Goal: Transaction & Acquisition: Obtain resource

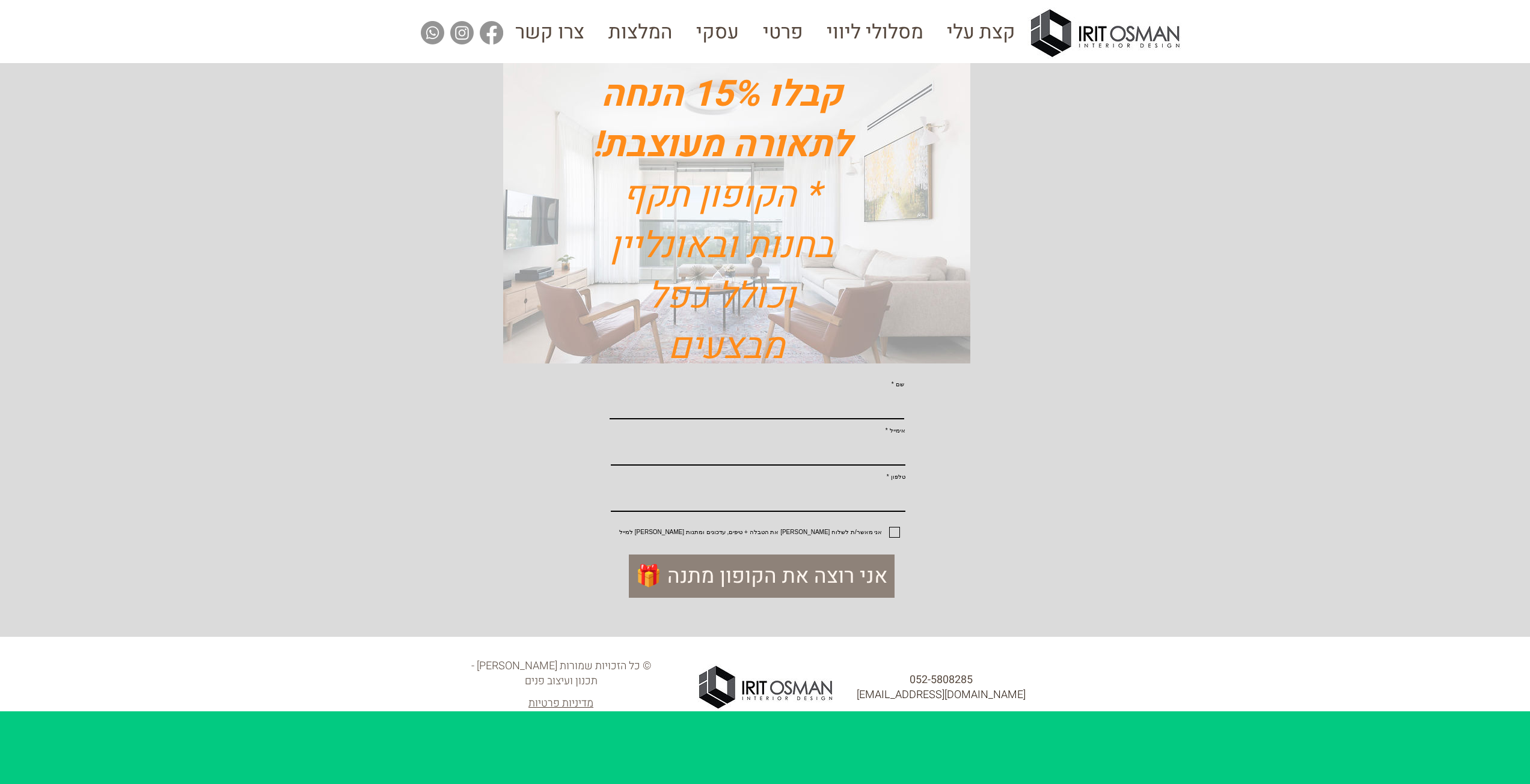
click at [693, 101] on span "קבלו 15% הנחה לתאורה מעוצבת!" at bounding box center [721, 119] width 259 height 103
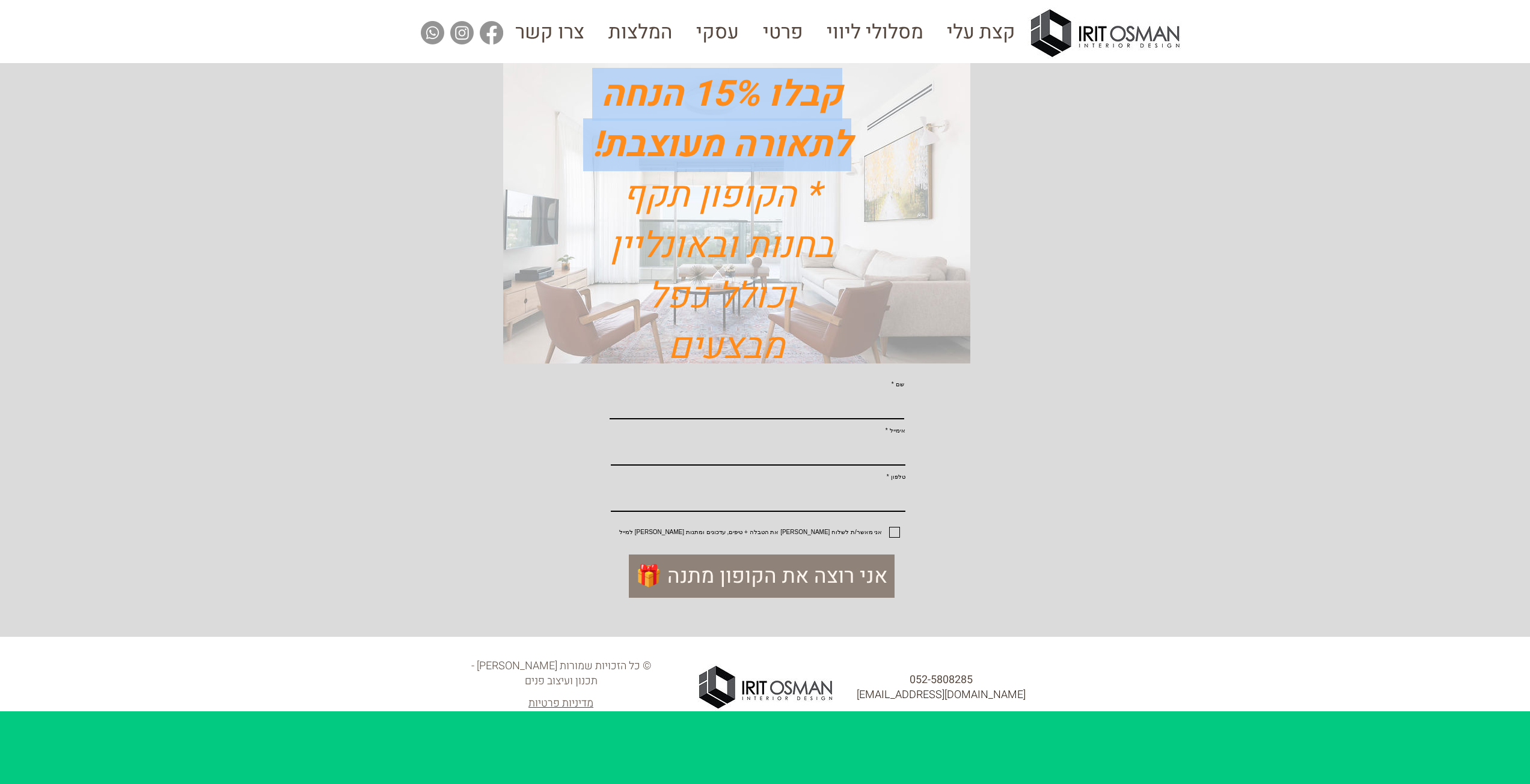
click at [693, 101] on span "קבלו 15% הנחה לתאורה מעוצבת!" at bounding box center [721, 119] width 259 height 103
click at [672, 142] on span "קבלו 15% הנחה לתאורה מעוצבת!" at bounding box center [721, 119] width 259 height 103
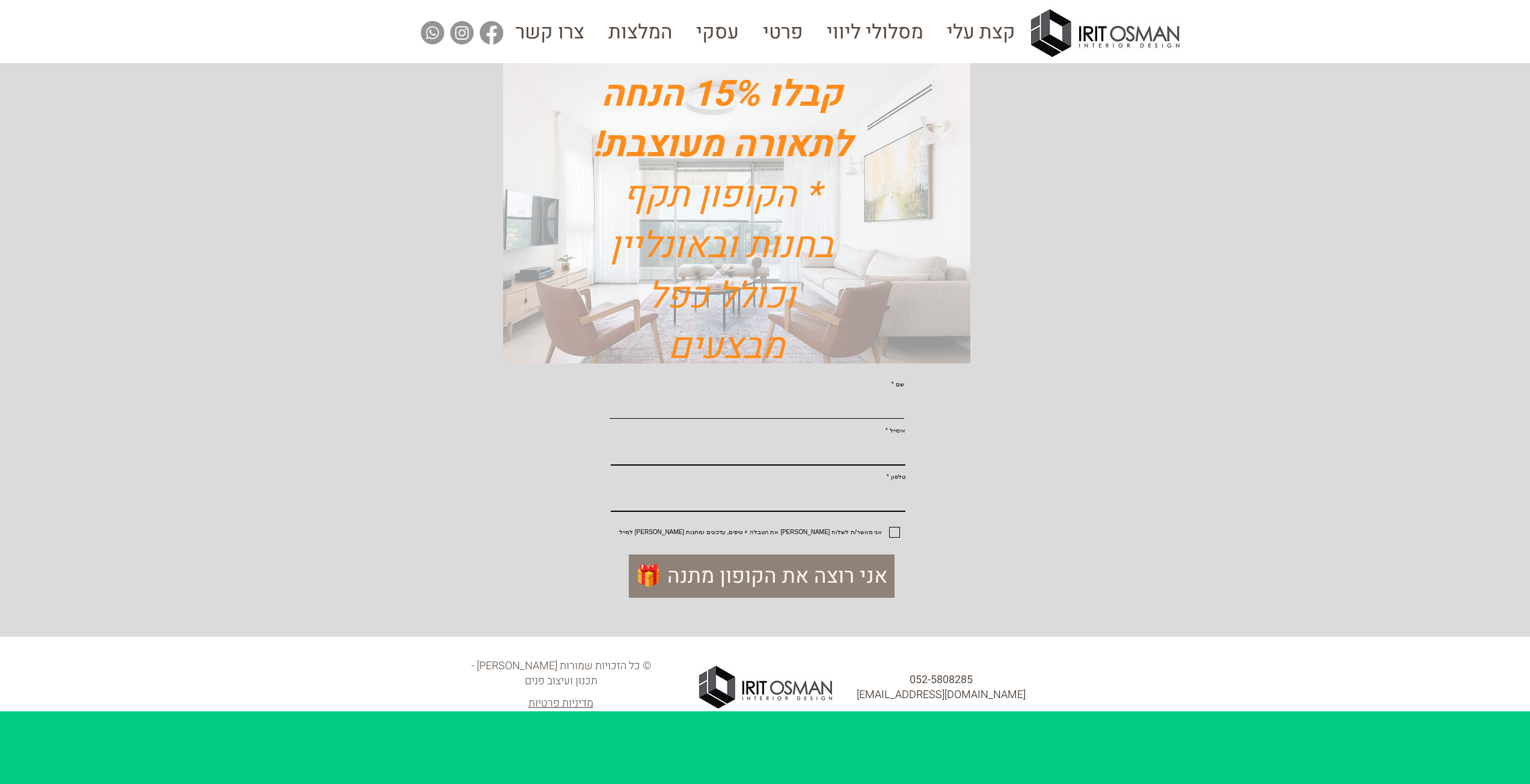
click at [813, 413] on input "שם" at bounding box center [757, 406] width 295 height 26
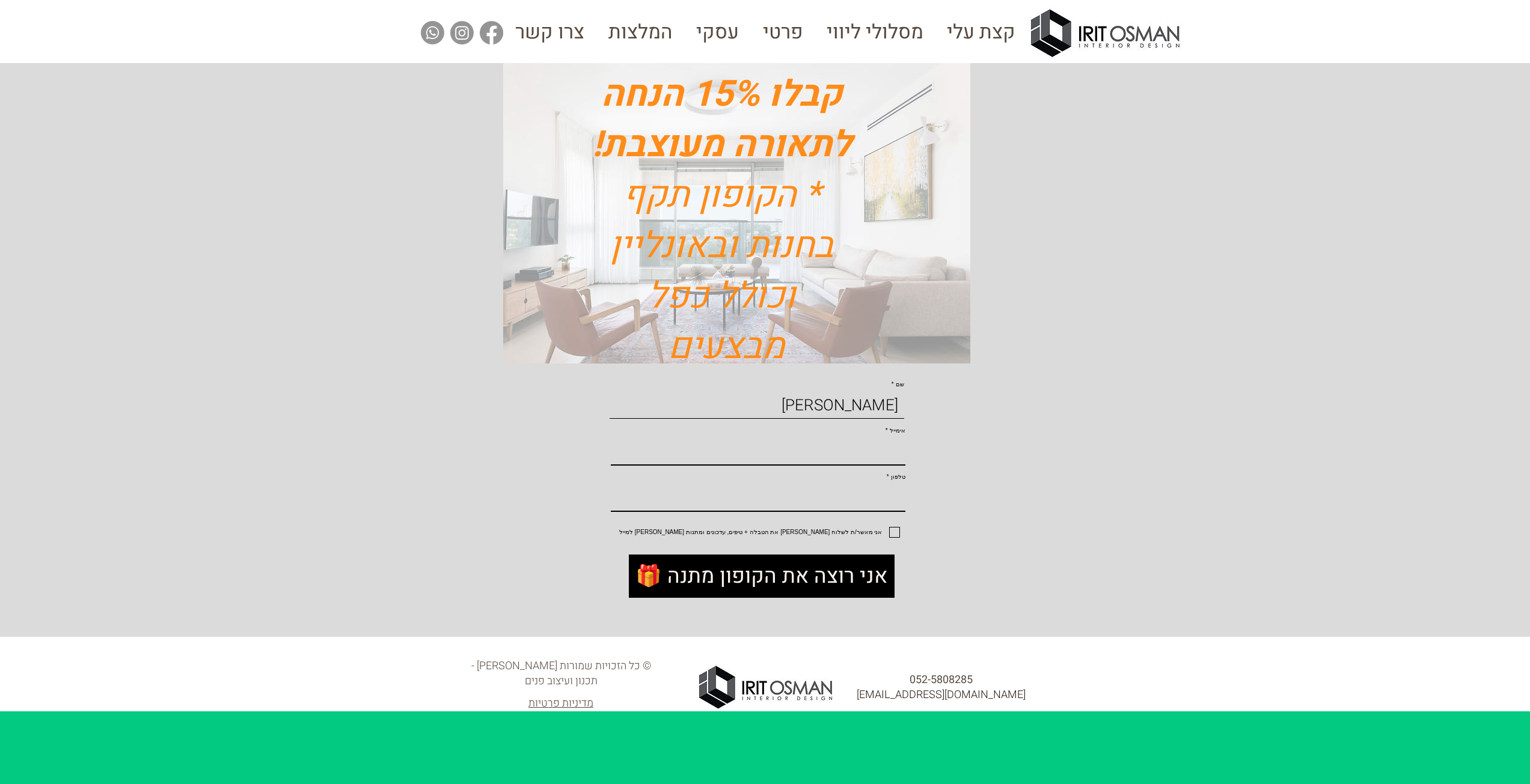
type input "[PERSON_NAME]"
click at [858, 598] on button "🎁 אני רוצה את הקופון מתנה" at bounding box center [761, 576] width 266 height 43
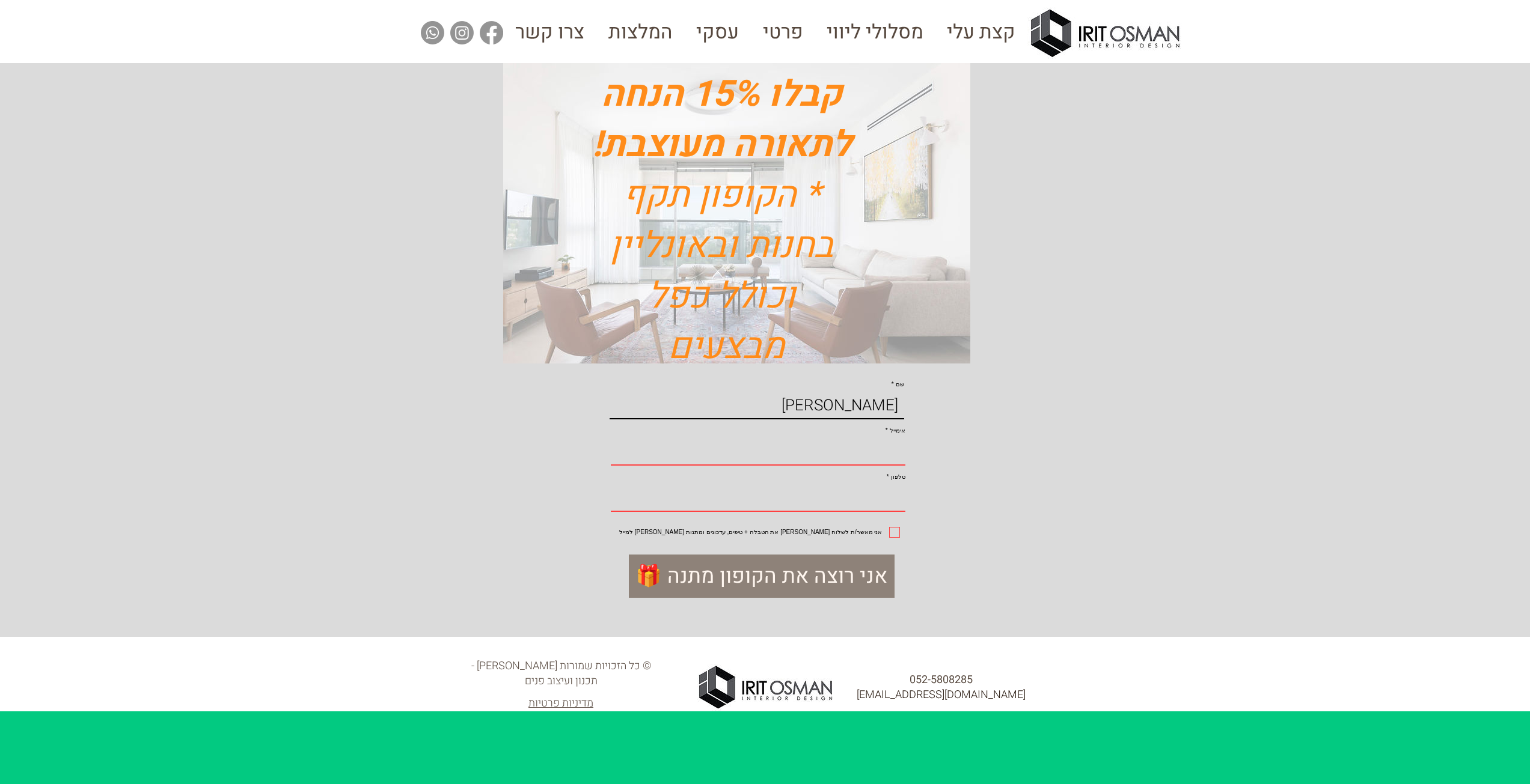
click at [858, 466] on input "אימייל" at bounding box center [758, 452] width 295 height 26
type input "[EMAIL_ADDRESS][DOMAIN_NAME]"
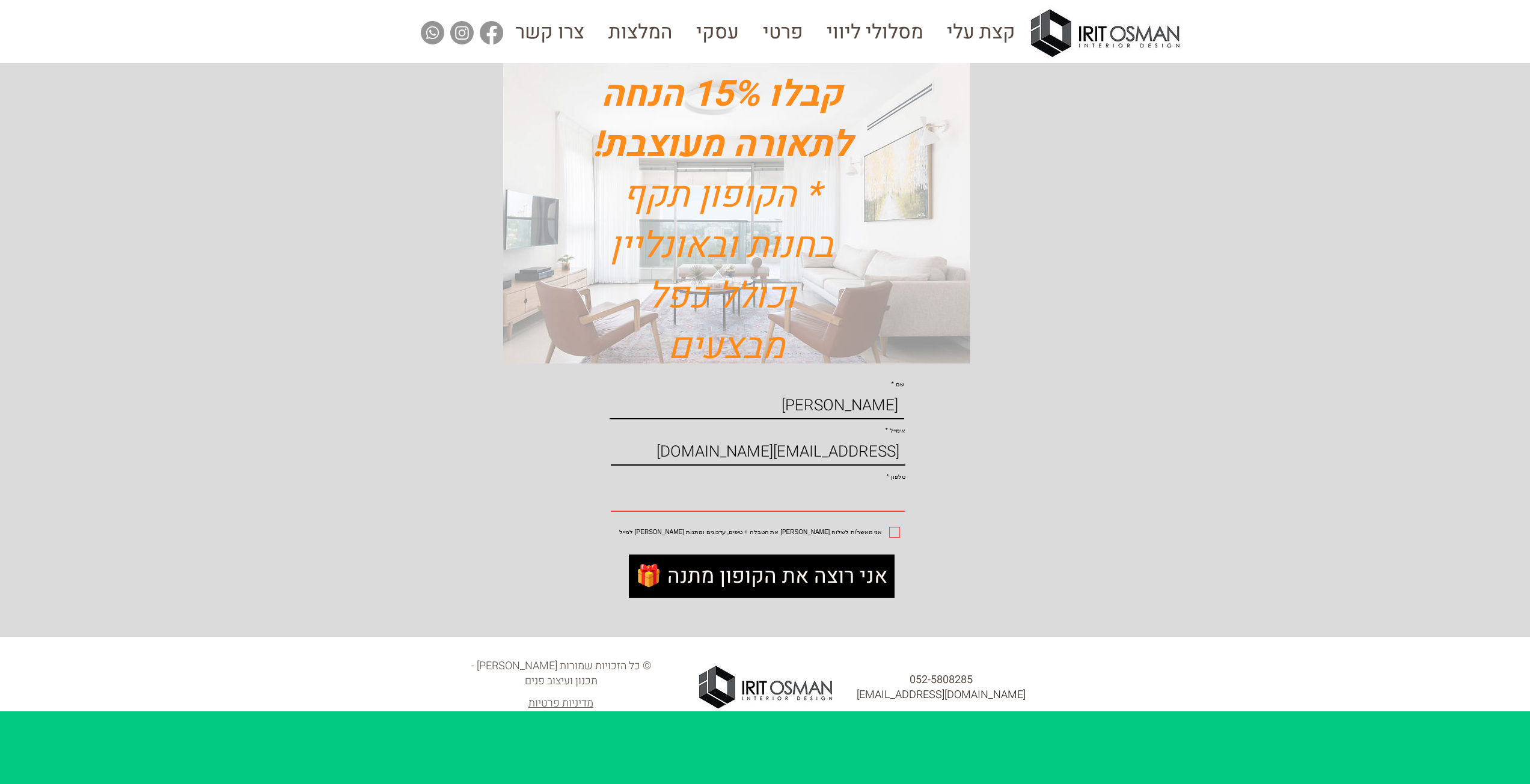
click at [827, 591] on span "🎁 אני רוצה את הקופון מתנה" at bounding box center [760, 577] width 251 height 30
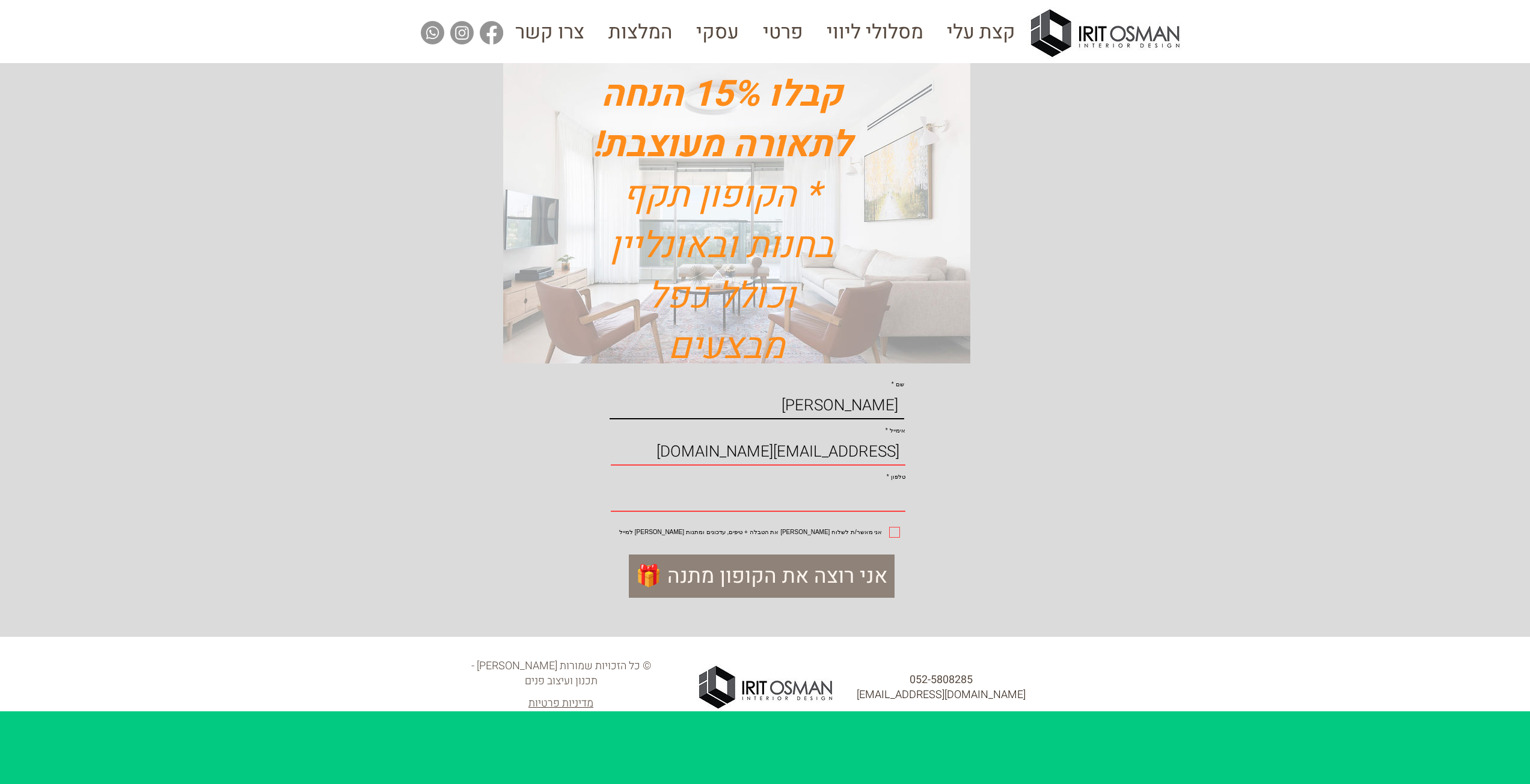
click at [867, 512] on input "טלפון" at bounding box center [758, 499] width 295 height 26
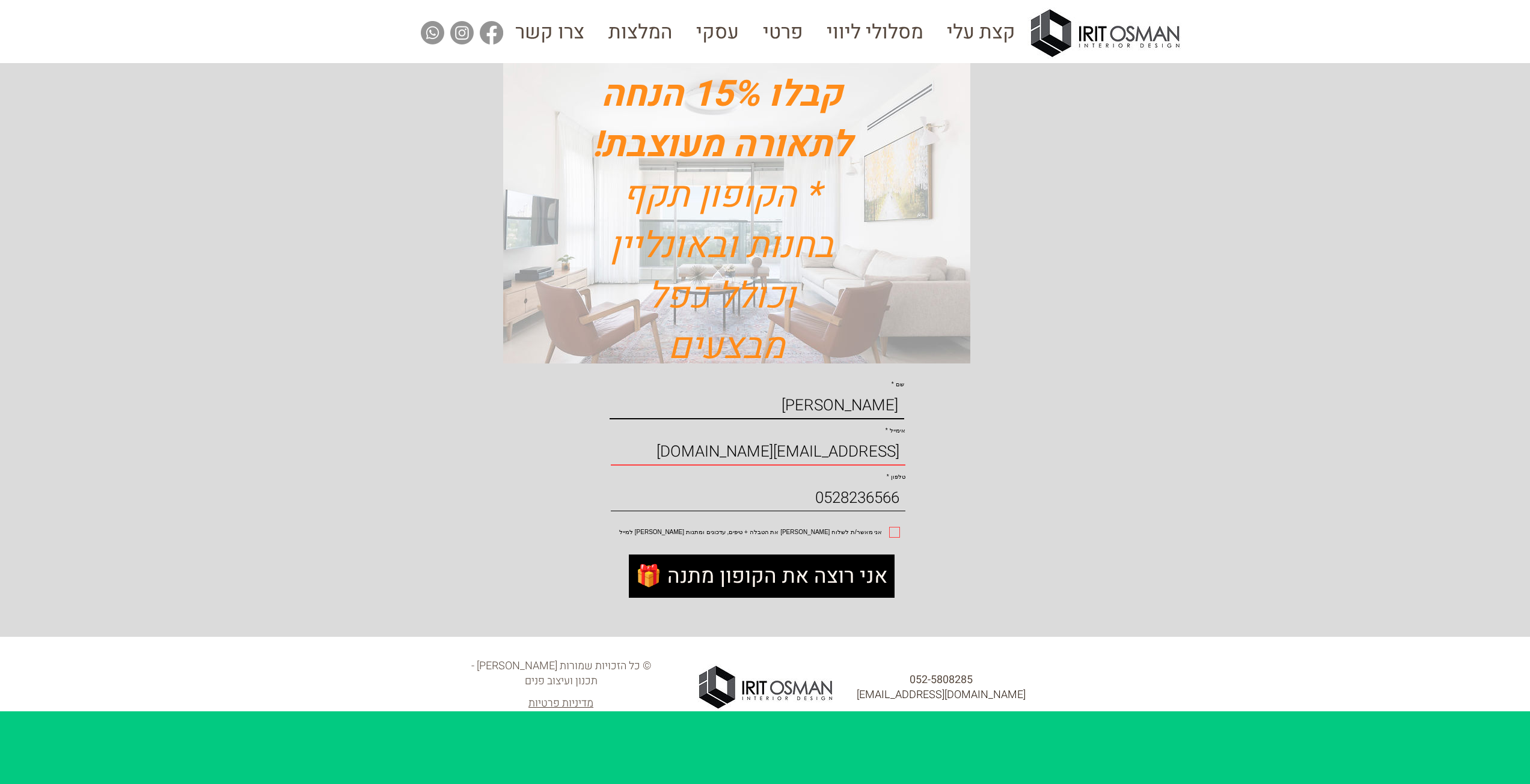
type input "0528236566"
click at [825, 591] on span "🎁 אני רוצה את הקופון מתנה" at bounding box center [760, 577] width 251 height 30
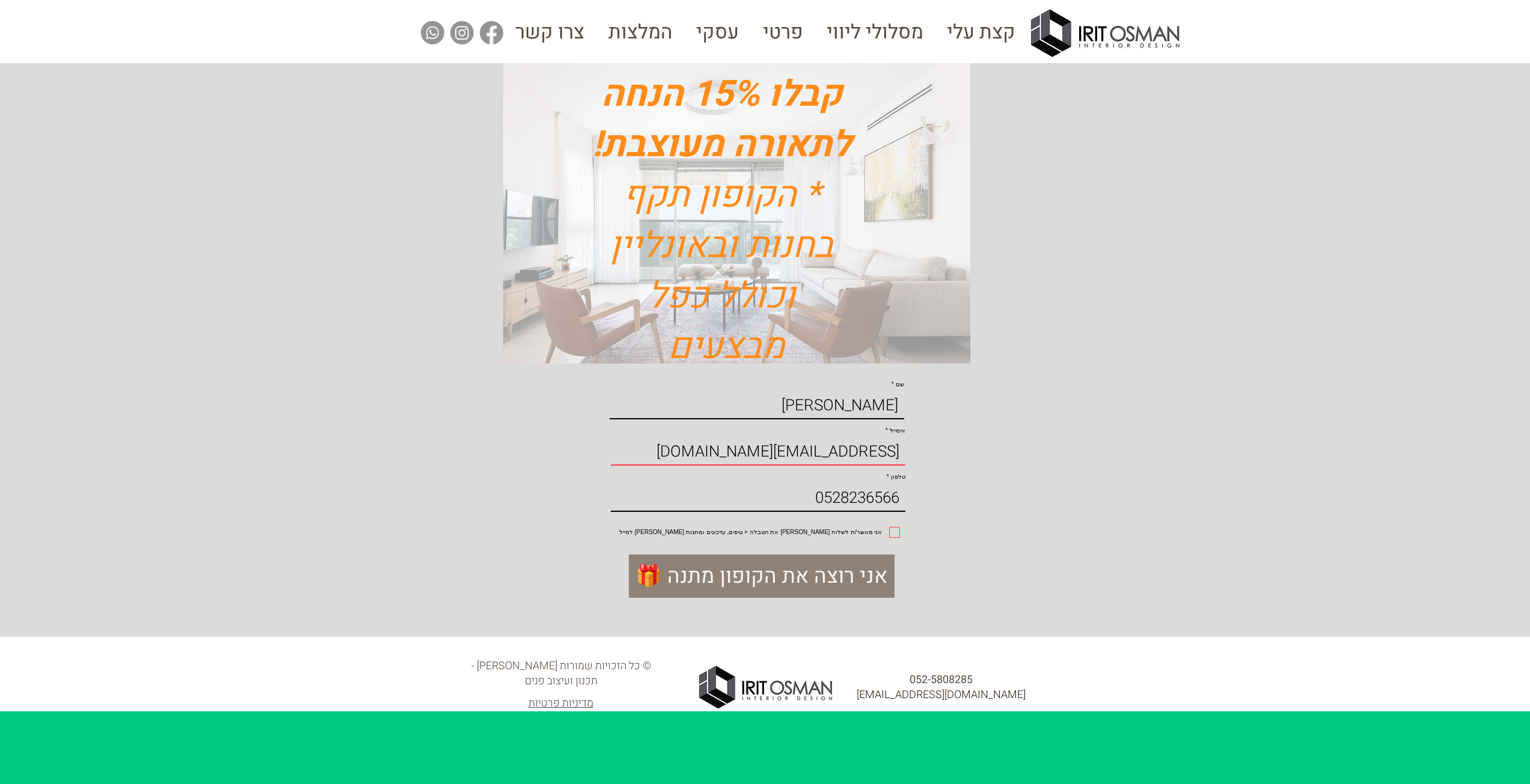
click at [892, 537] on input "אני מאשר/ת לשלוח [PERSON_NAME] את הטבלה + טיפים, עדכונים ומתנות [PERSON_NAME] ל…" at bounding box center [895, 533] width 8 height 8
checkbox input "true"
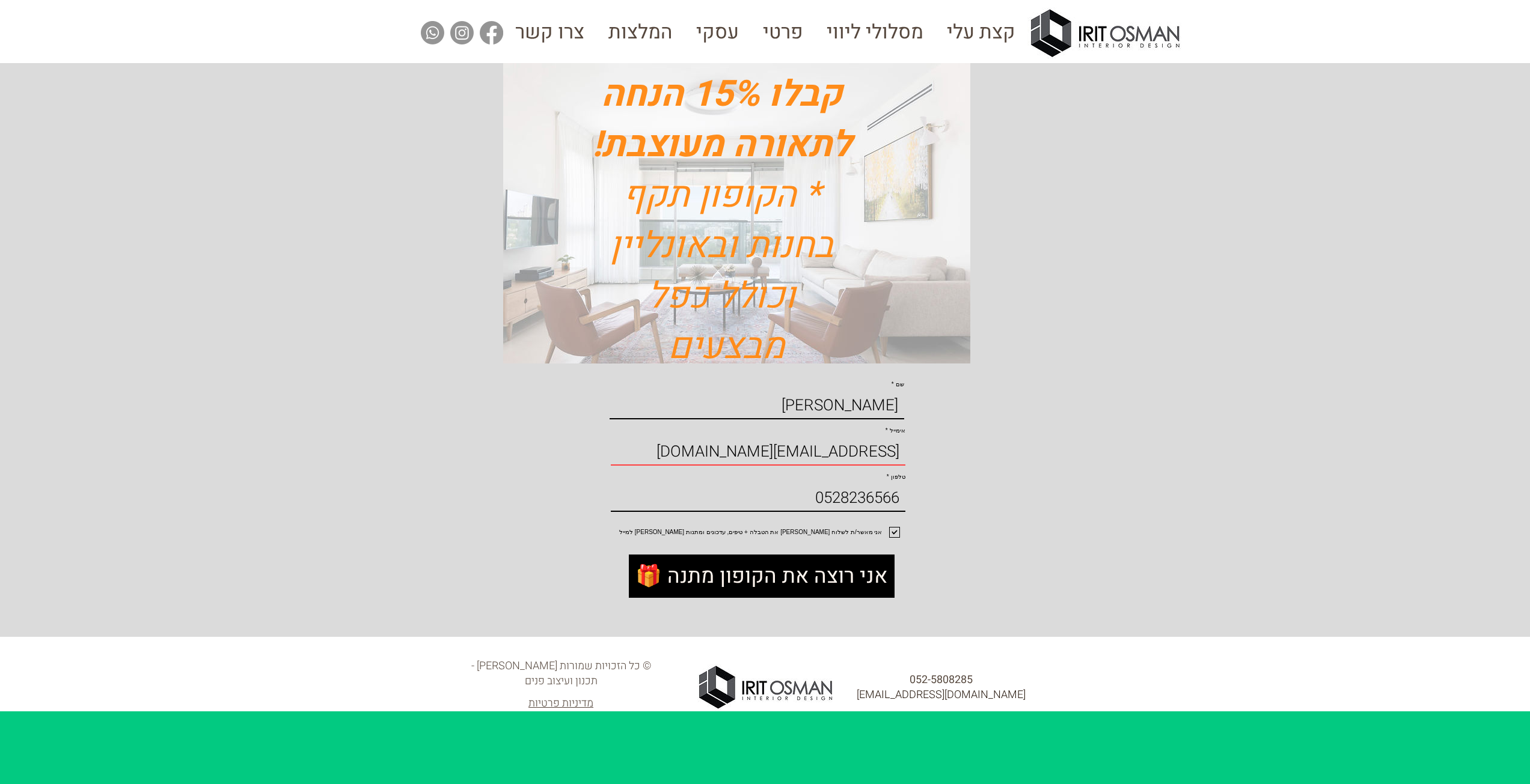
click at [751, 591] on span "🎁 אני רוצה את הקופון מתנה" at bounding box center [760, 577] width 251 height 30
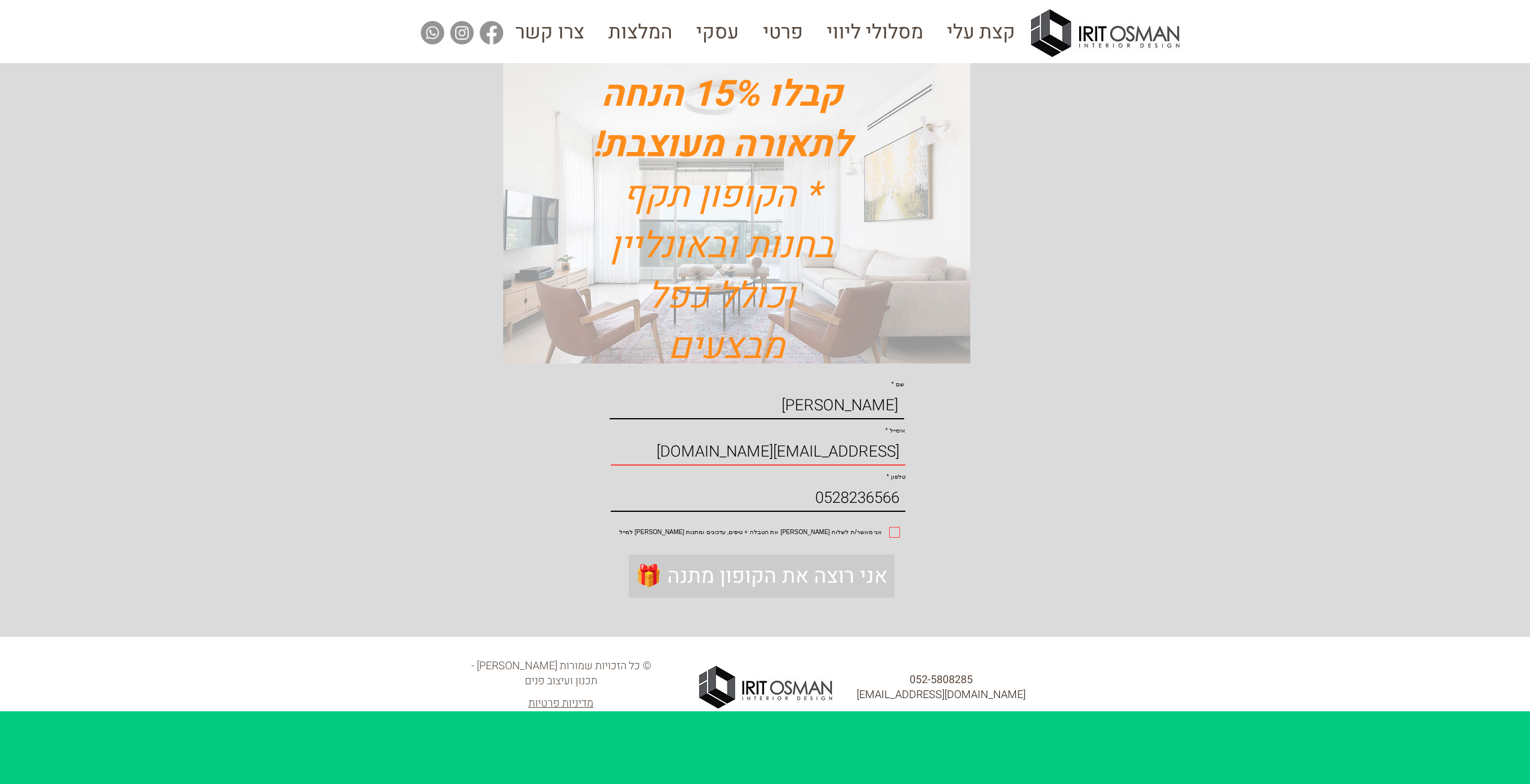
checkbox input "false"
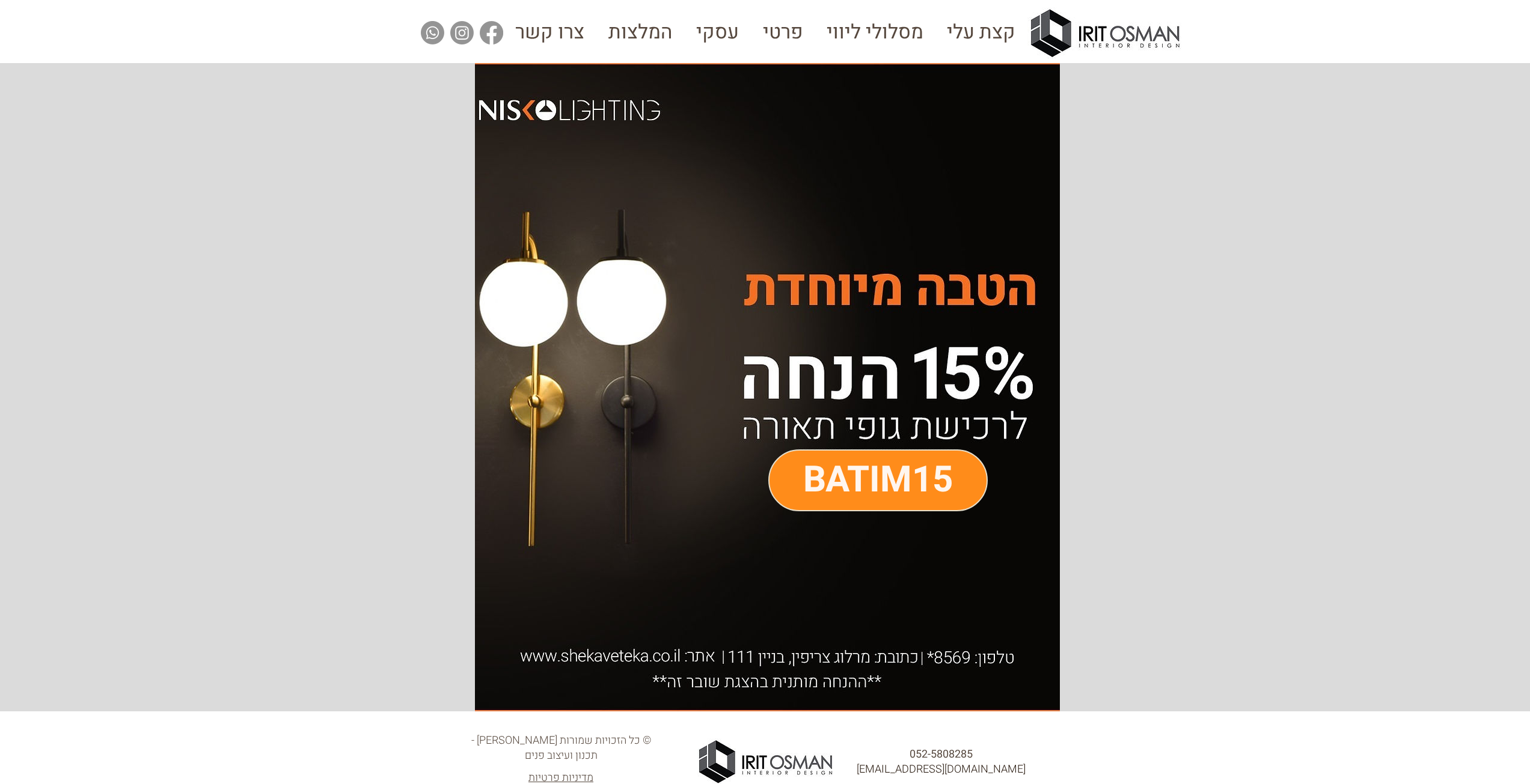
scroll to position [2, 0]
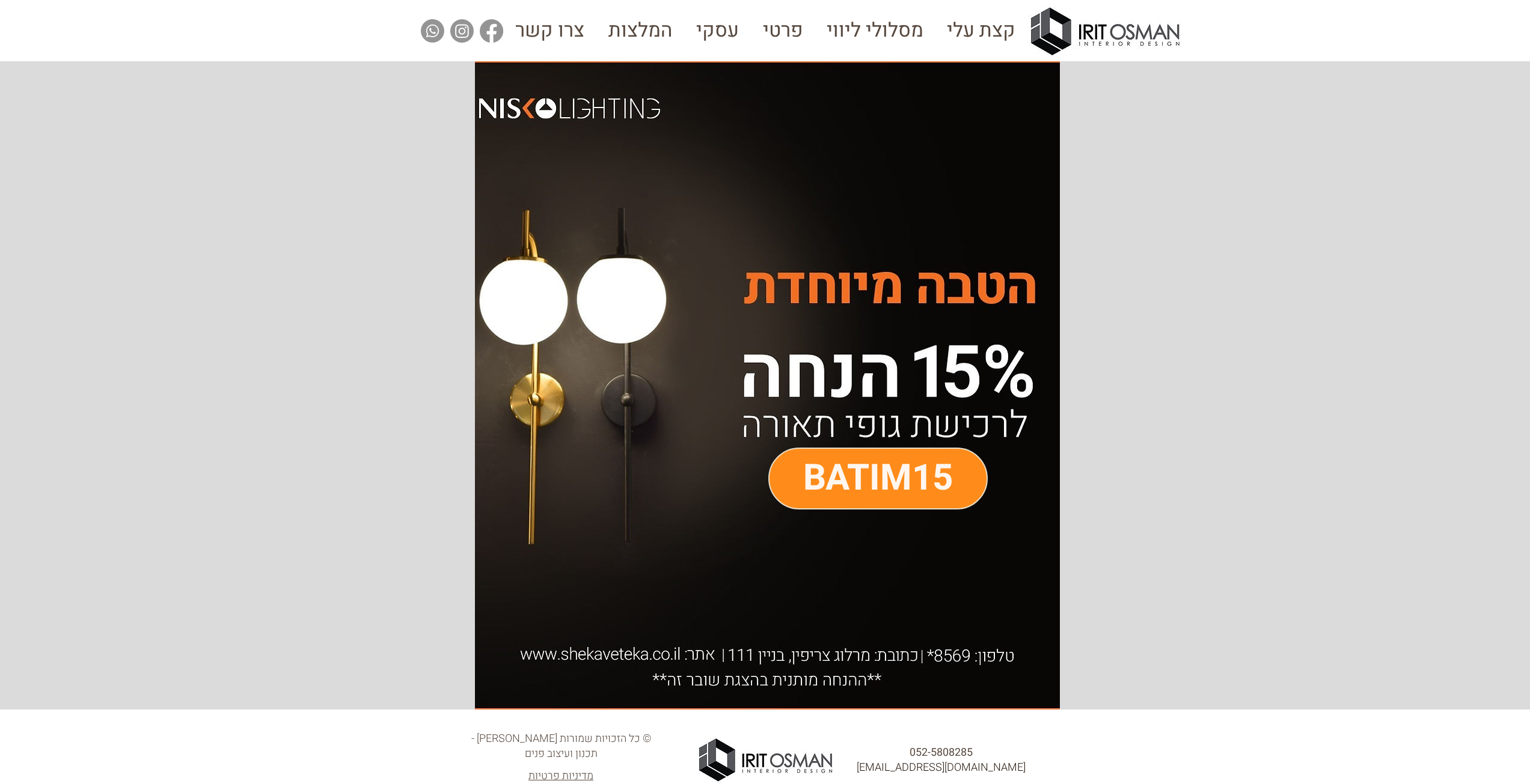
click at [909, 465] on span "BATIM15" at bounding box center [877, 478] width 150 height 52
click at [907, 358] on img "main content" at bounding box center [767, 385] width 585 height 649
click at [883, 489] on span "BATIM15" at bounding box center [877, 478] width 150 height 52
click at [874, 467] on span "BATIM15" at bounding box center [877, 478] width 150 height 52
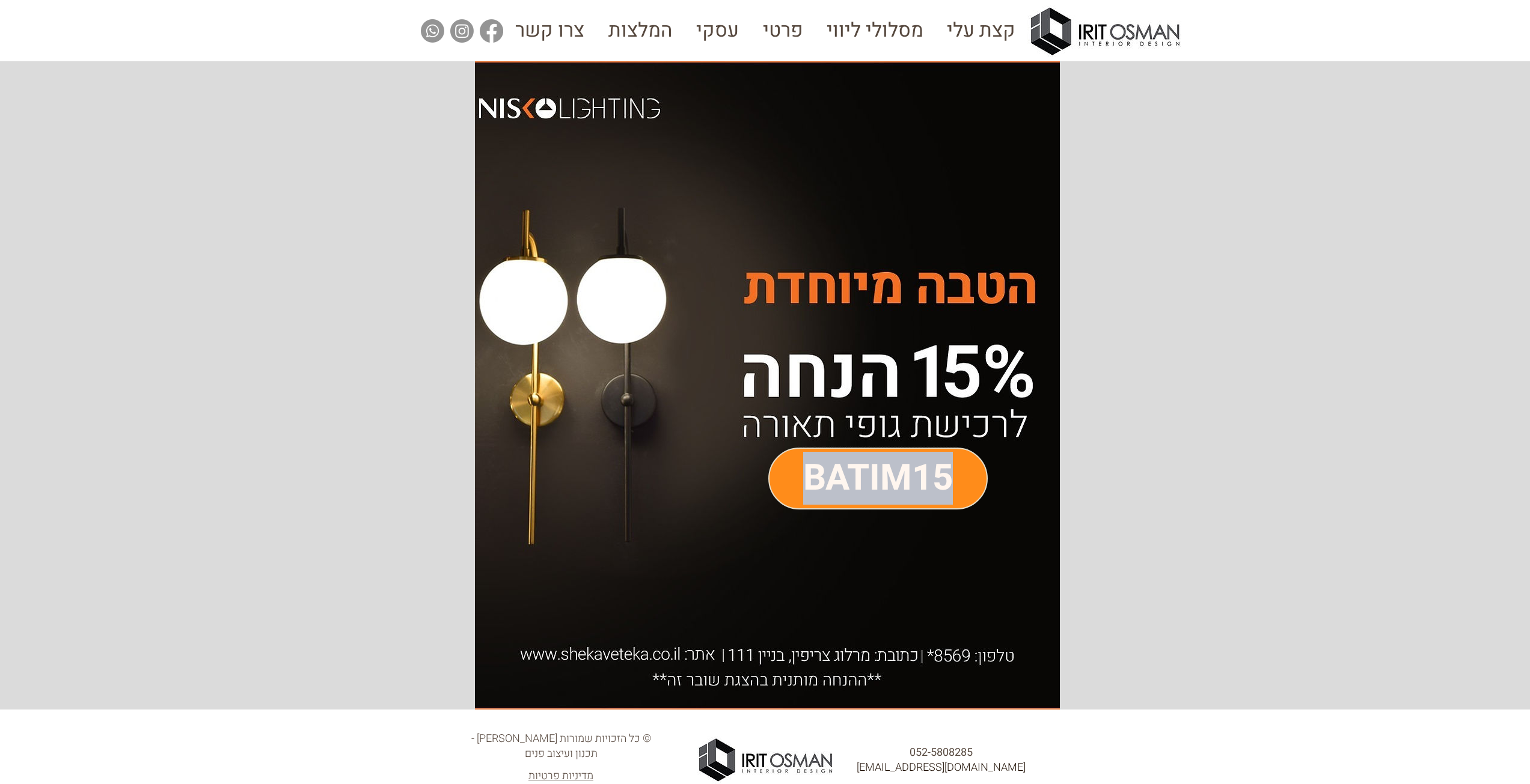
click at [874, 467] on span "BATIM15" at bounding box center [877, 478] width 150 height 52
copy span "BATIM15"
click at [407, 235] on div "main content" at bounding box center [765, 385] width 1530 height 649
click at [879, 277] on img "main content" at bounding box center [767, 385] width 585 height 649
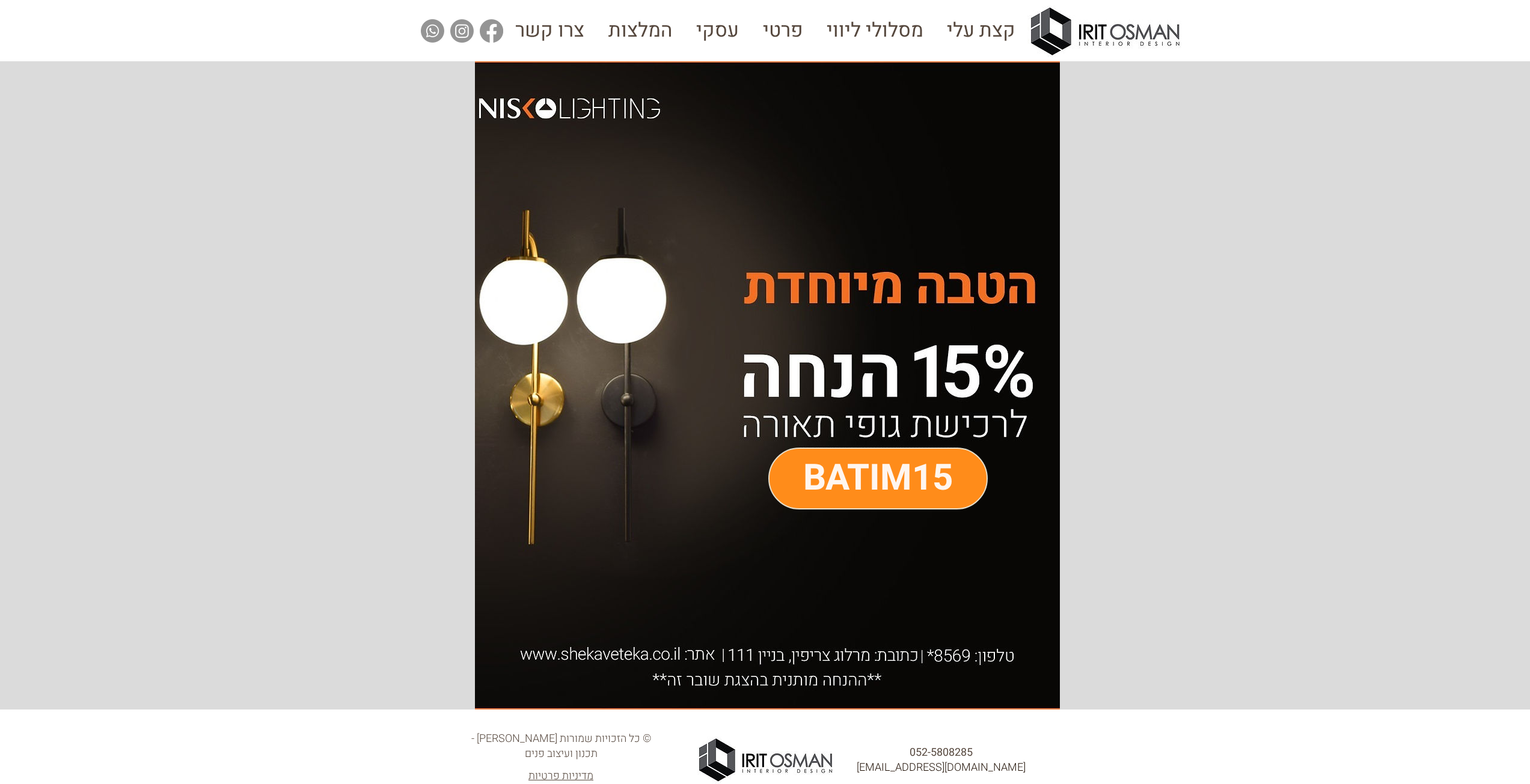
drag, startPoint x: 767, startPoint y: 280, endPoint x: 390, endPoint y: 237, distance: 379.4
click at [390, 237] on div "main content" at bounding box center [765, 385] width 1530 height 649
click at [577, 654] on img "main content" at bounding box center [767, 385] width 585 height 649
click at [731, 649] on img "main content" at bounding box center [767, 385] width 585 height 649
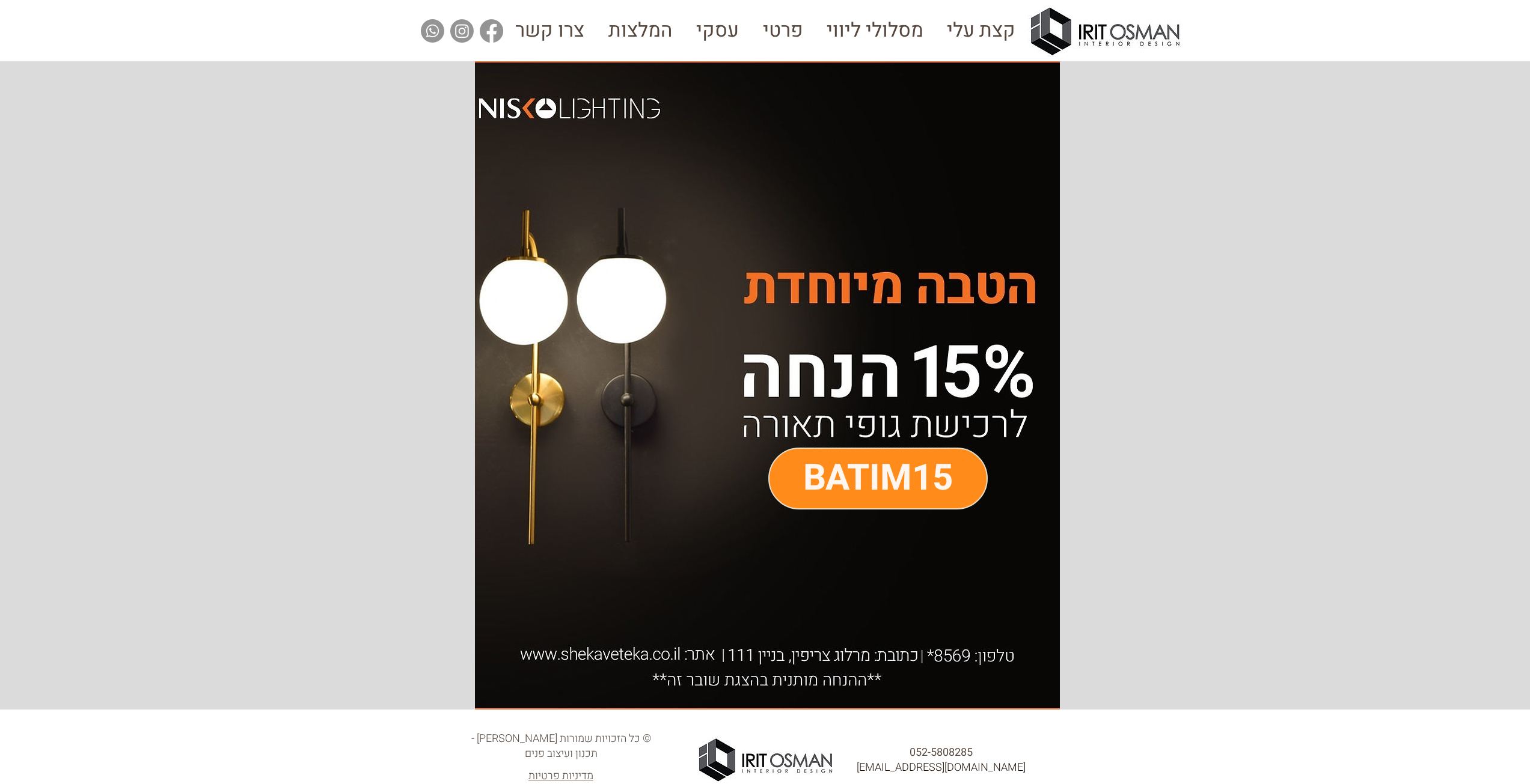
click at [732, 665] on img "main content" at bounding box center [767, 385] width 585 height 649
click at [727, 676] on img "main content" at bounding box center [767, 385] width 585 height 649
click at [850, 370] on img "main content" at bounding box center [767, 385] width 585 height 649
click at [554, 279] on img "main content" at bounding box center [767, 385] width 585 height 649
